Goal: Check status: Check status

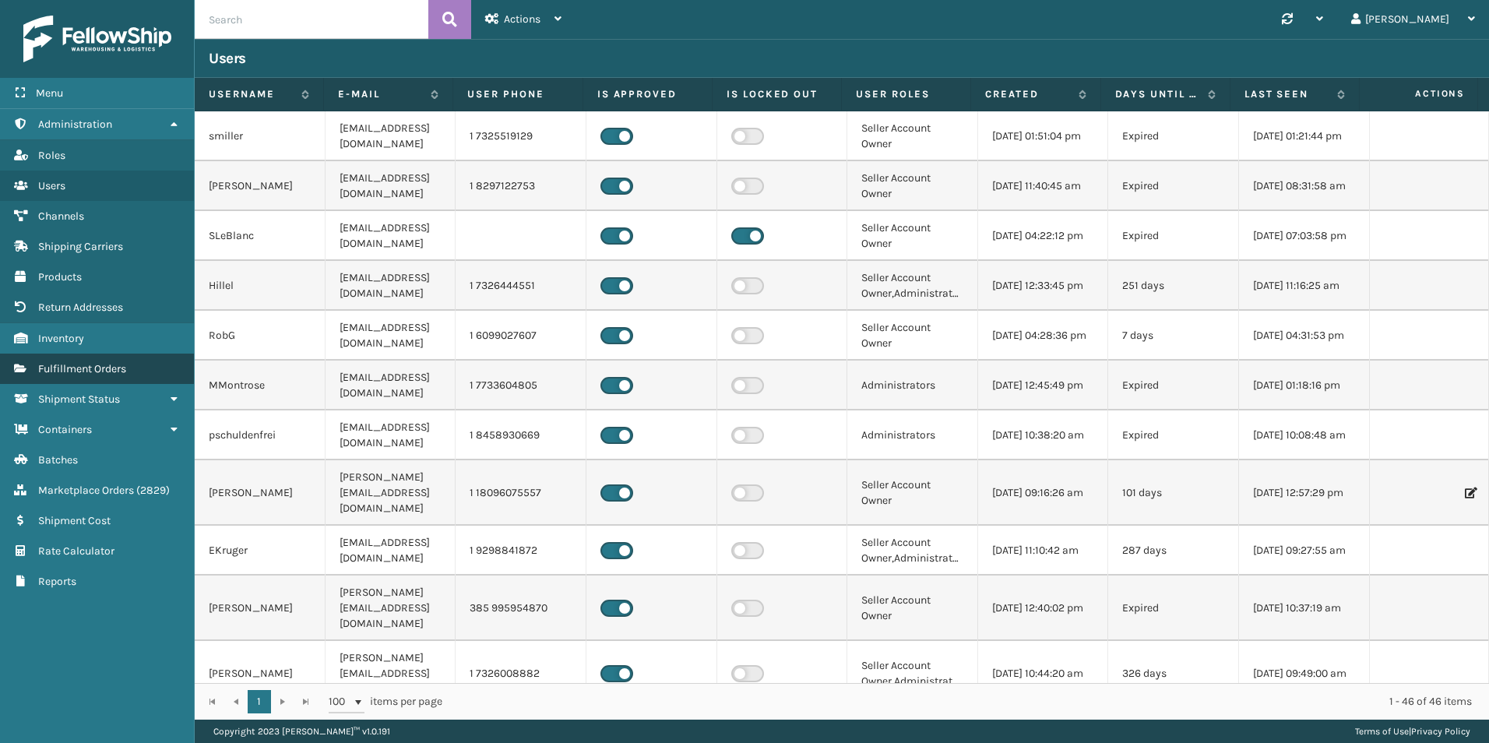
click at [107, 364] on span "Fulfillment Orders" at bounding box center [82, 368] width 88 height 13
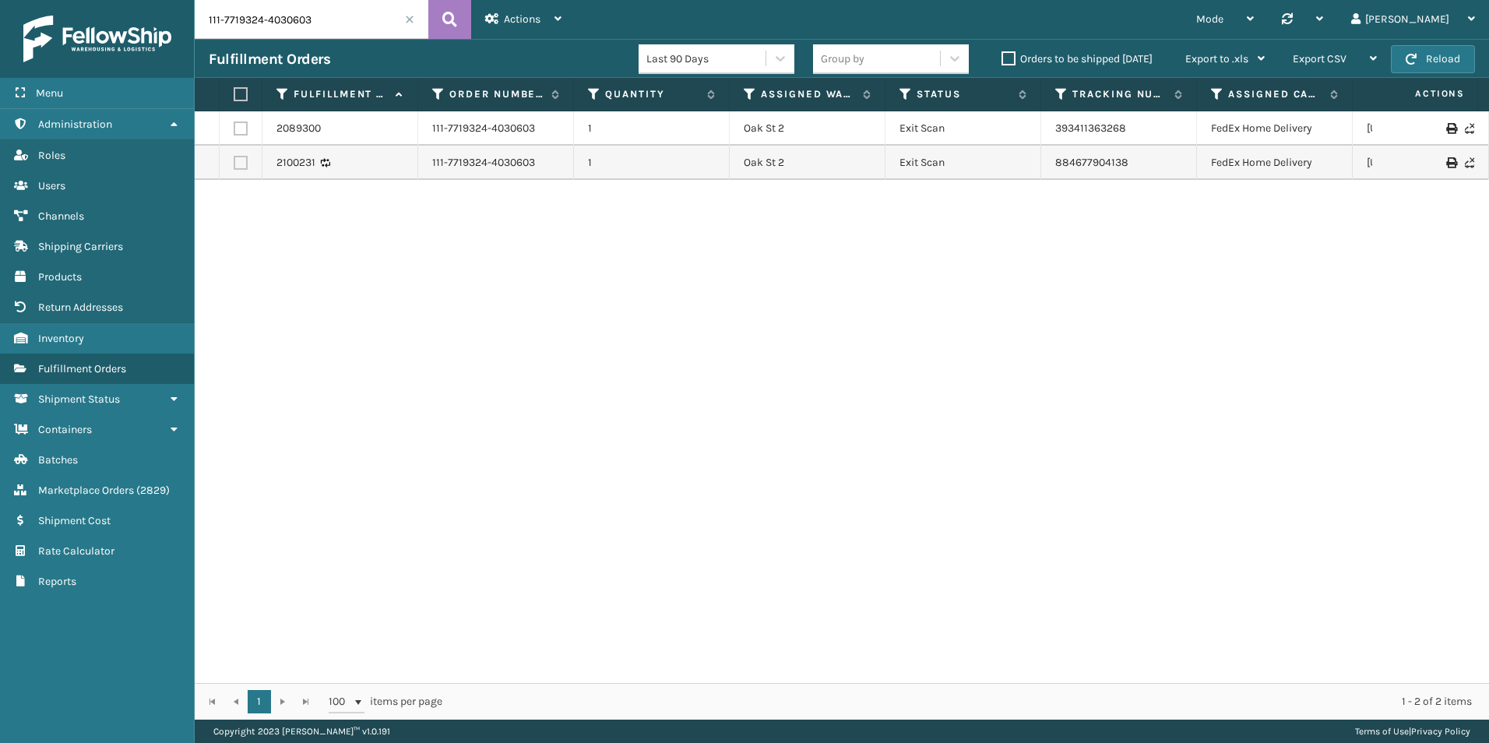
click at [271, 15] on input "111-7719324-4030603" at bounding box center [312, 19] width 234 height 39
paste input "474"
click at [445, 13] on icon at bounding box center [449, 19] width 15 height 23
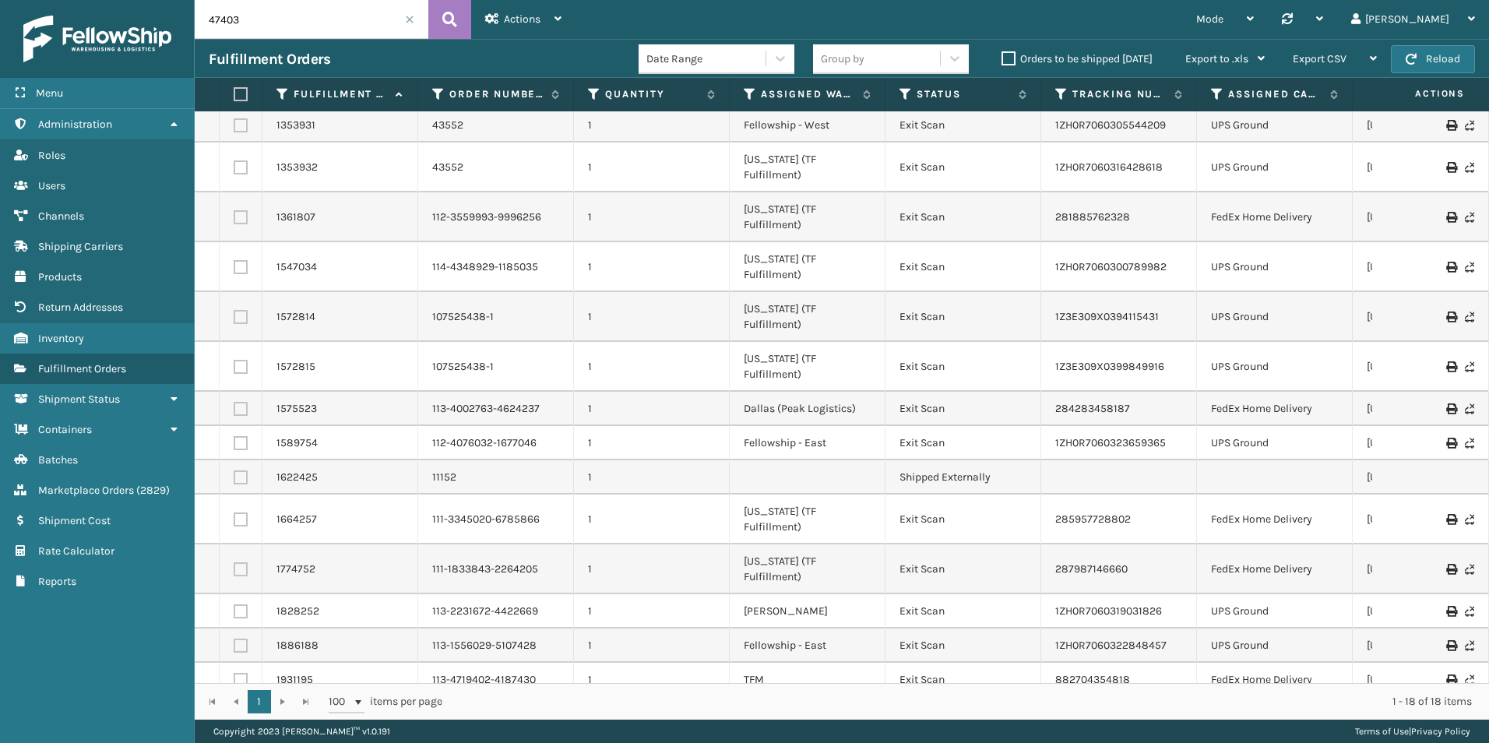
scroll to position [57, 0]
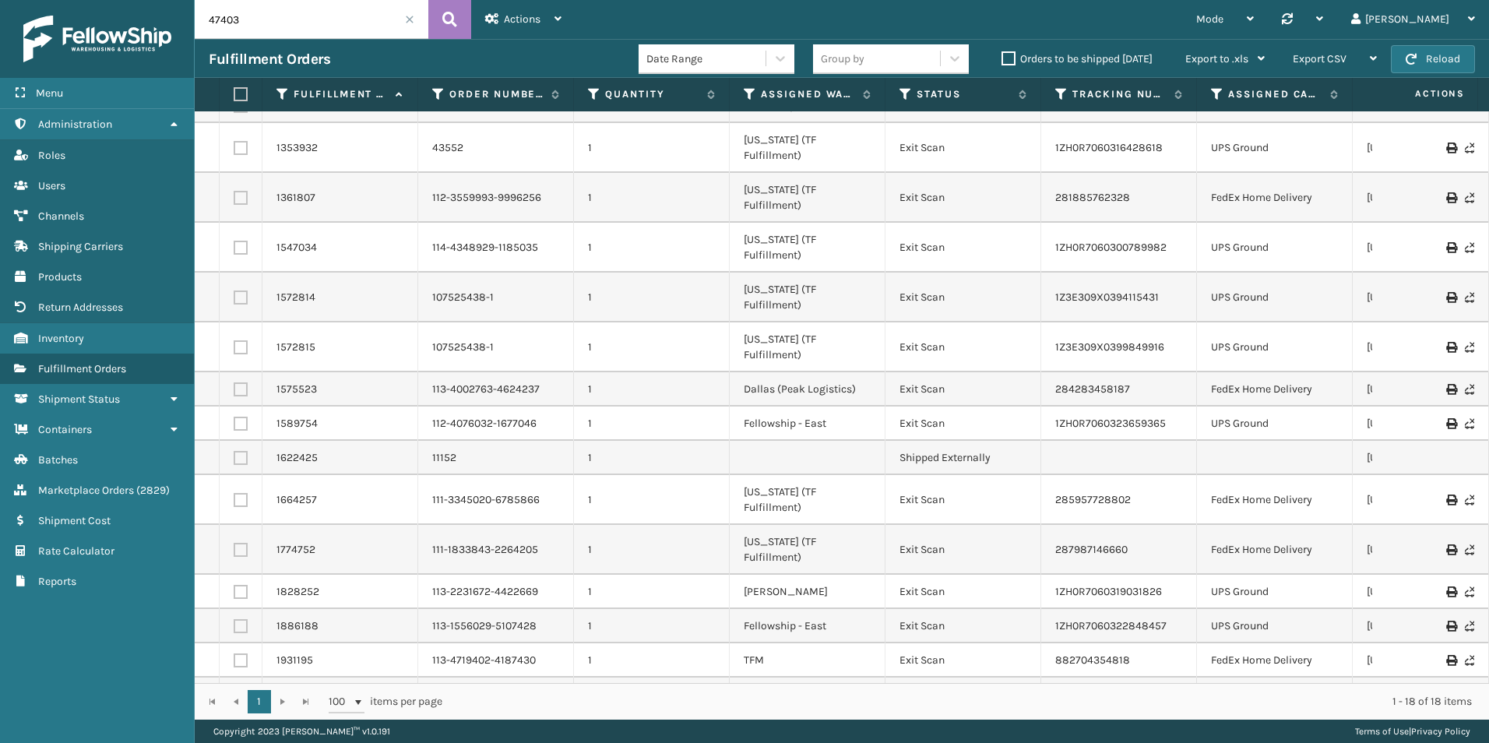
click at [280, 701] on div "1 1 100 items per page 1 - 18 of 18 items" at bounding box center [842, 701] width 1294 height 37
click at [229, 706] on div "1 1 100 items per page 1 - 18 of 18 items" at bounding box center [842, 701] width 1294 height 37
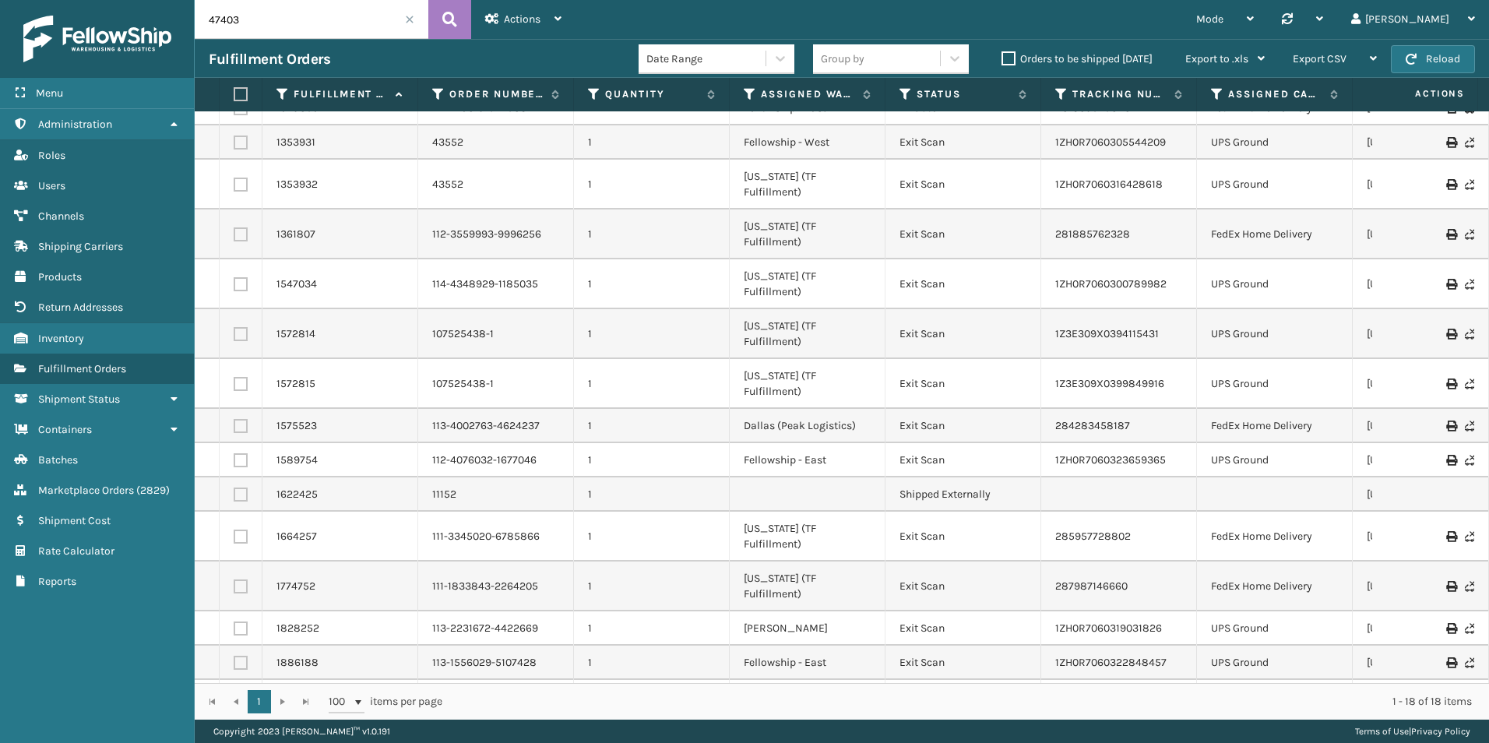
scroll to position [0, 0]
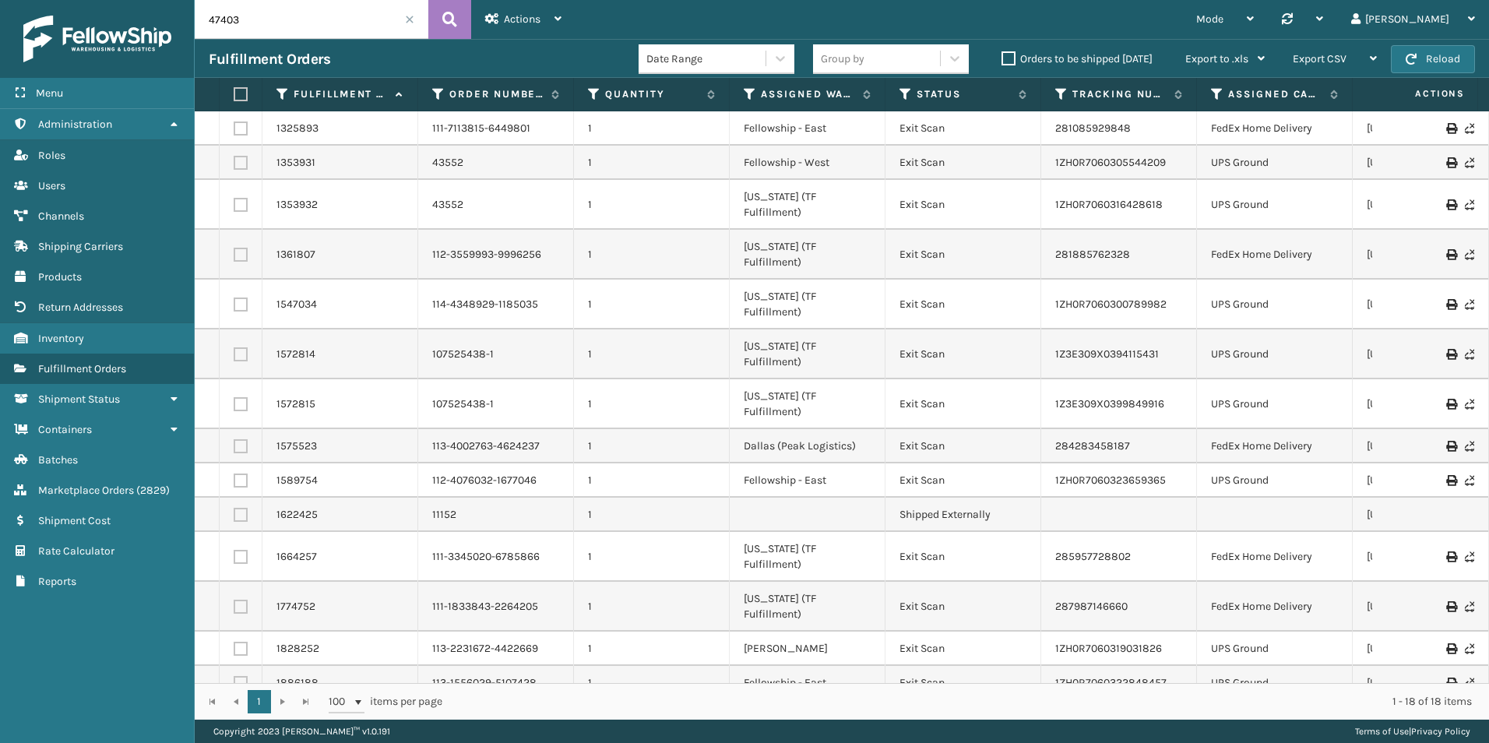
click at [254, 18] on input "47403" at bounding box center [312, 19] width 234 height 39
click at [253, 18] on input "47403" at bounding box center [312, 19] width 234 height 39
type input "11997"
click at [249, 17] on input "11997" at bounding box center [312, 19] width 234 height 39
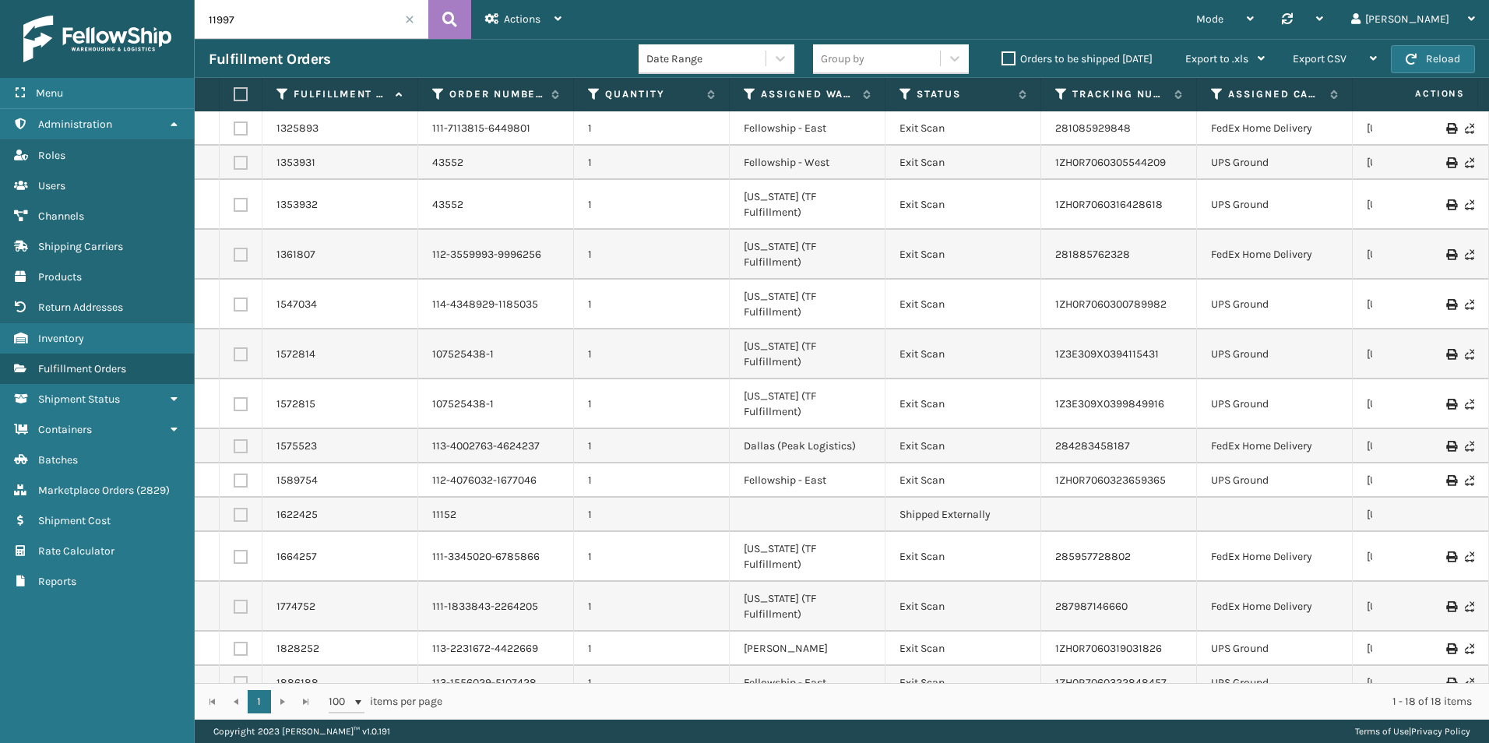
click at [249, 17] on input "11997" at bounding box center [312, 19] width 234 height 39
click at [109, 476] on link "Marketplace Orders ( 2829 )" at bounding box center [97, 490] width 194 height 30
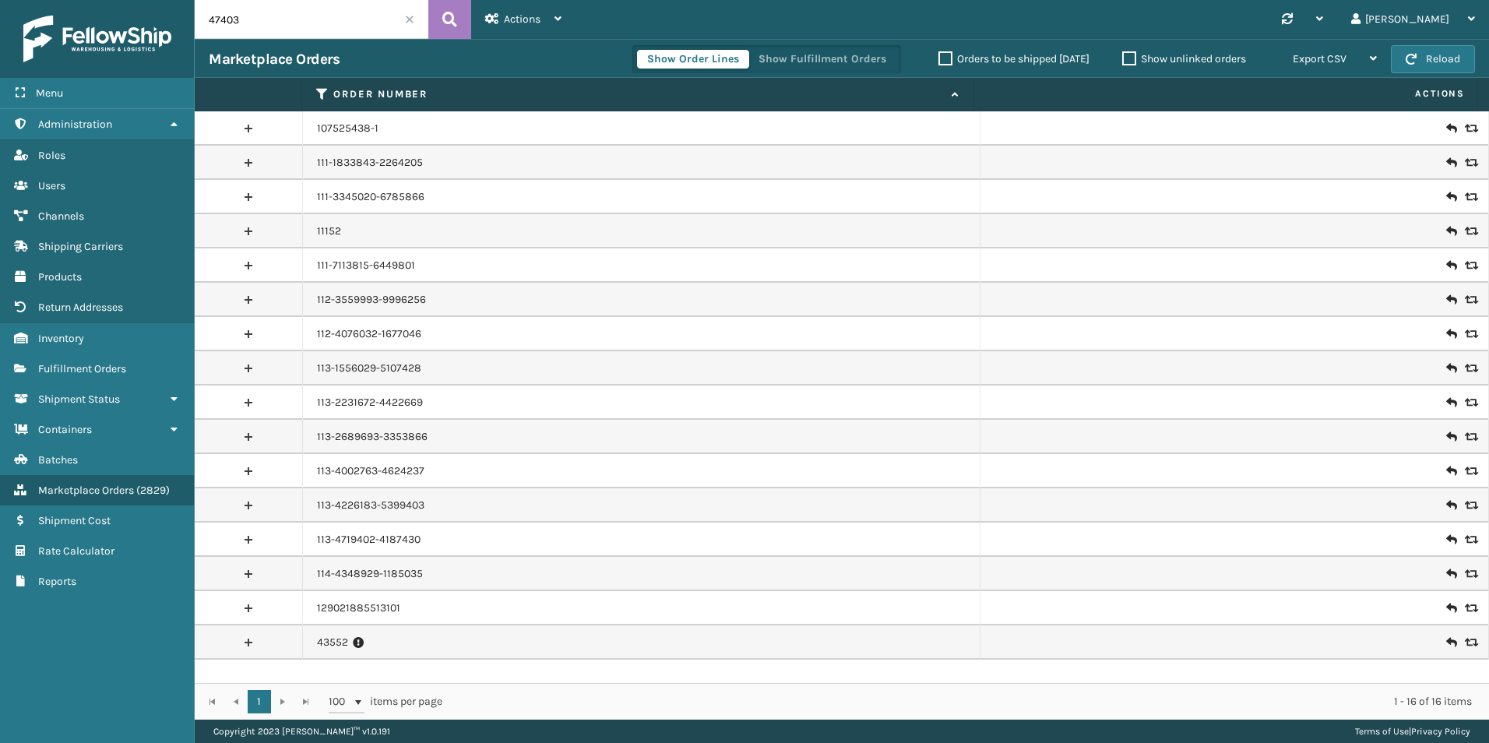
click at [250, 20] on input "47403" at bounding box center [312, 19] width 234 height 39
paste input "11997"
type input "11997"
click at [438, 23] on button at bounding box center [449, 19] width 43 height 39
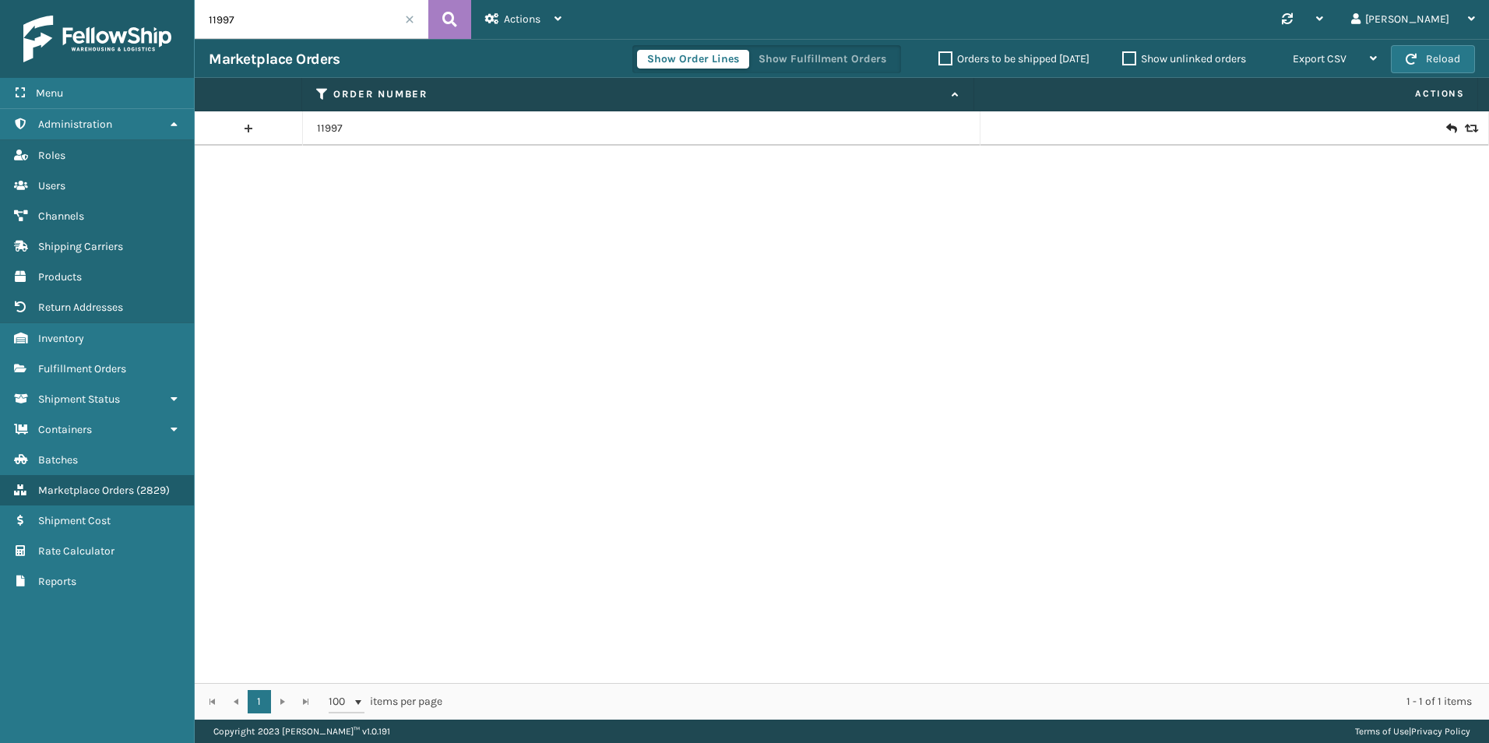
click at [1446, 125] on icon at bounding box center [1450, 129] width 9 height 16
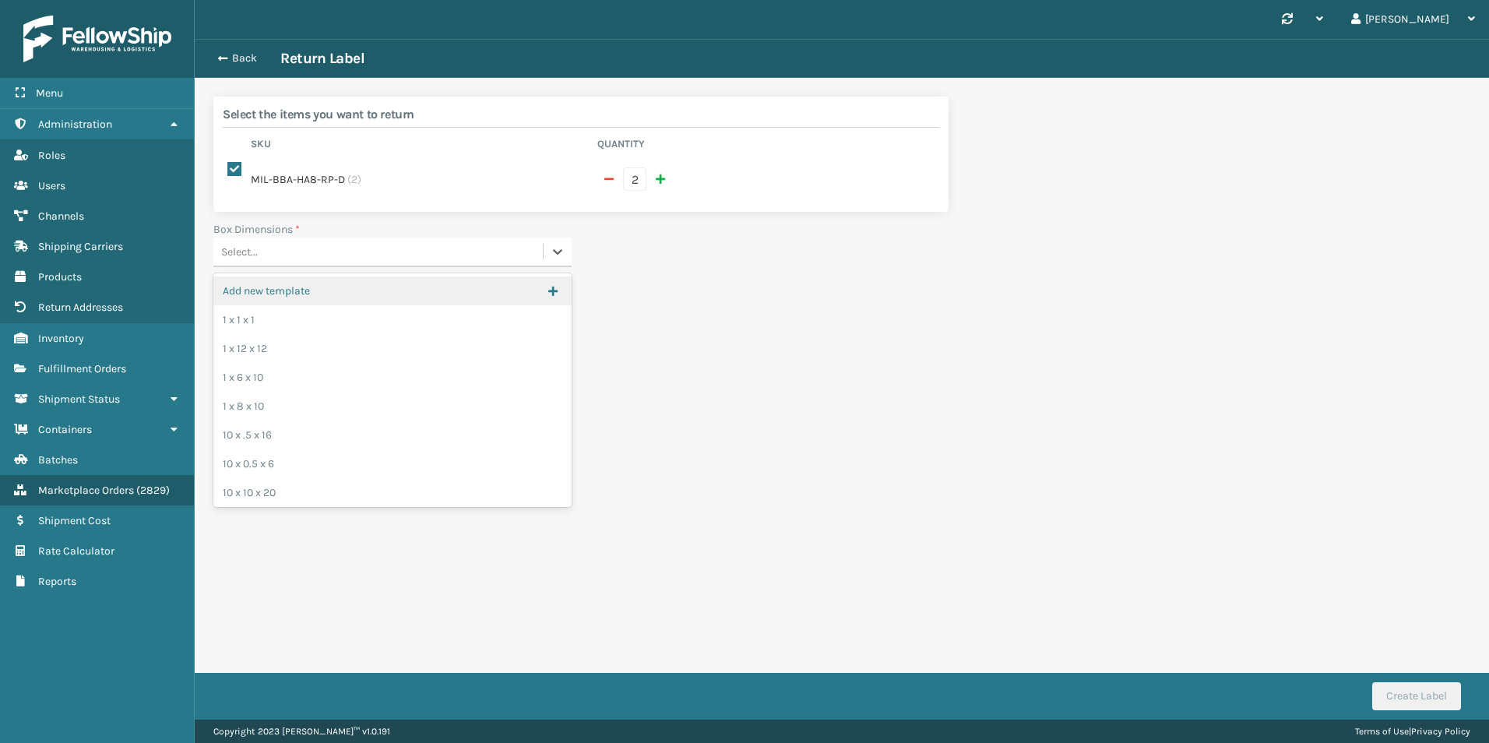
click at [315, 247] on div "Select..." at bounding box center [377, 252] width 329 height 26
